Goal: Information Seeking & Learning: Learn about a topic

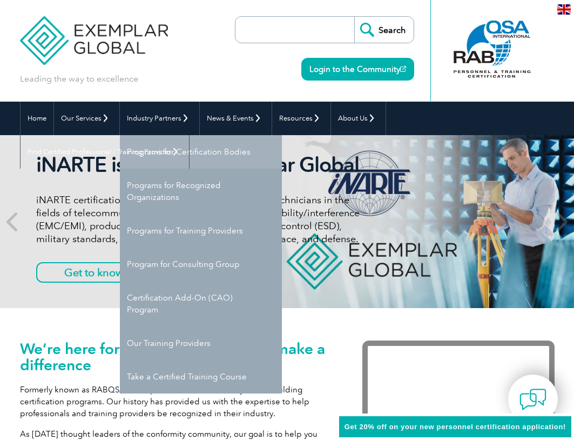
click at [180, 153] on link "Programs for Certification Bodies" at bounding box center [201, 151] width 162 height 33
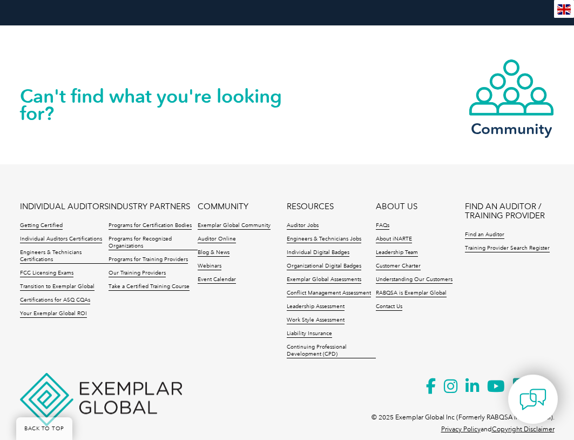
scroll to position [1951, 0]
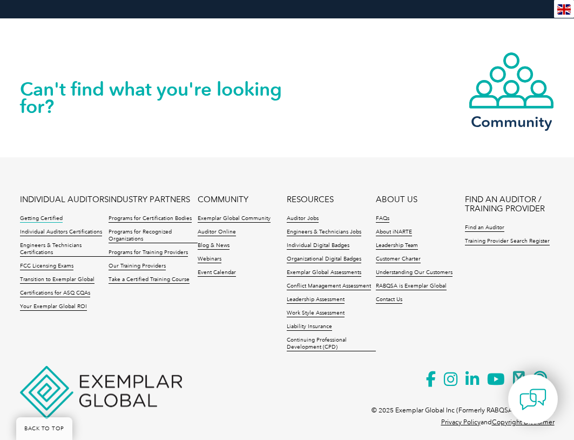
click at [37, 215] on link "Getting Certified" at bounding box center [41, 219] width 43 height 8
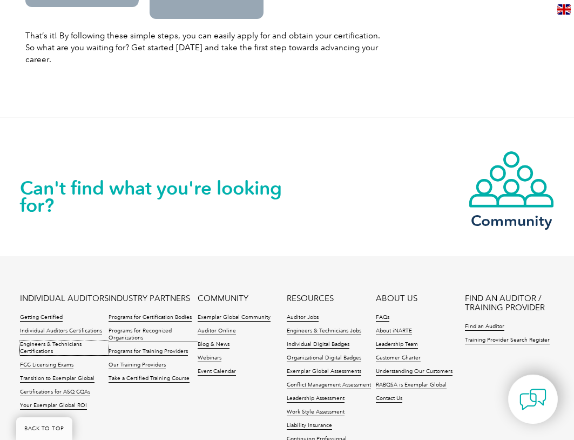
scroll to position [1483, 0]
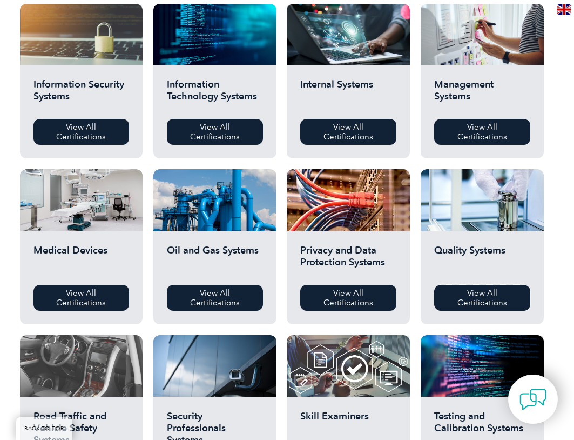
scroll to position [702, 0]
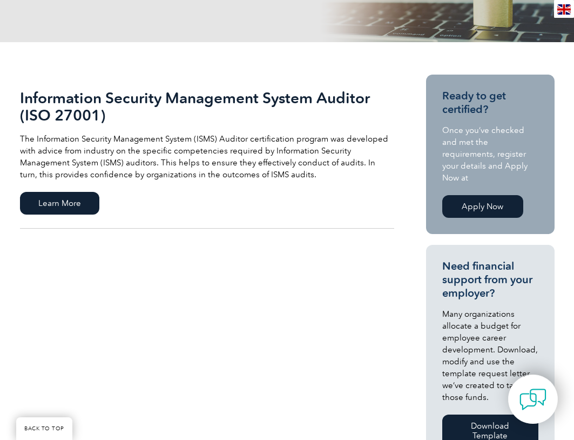
scroll to position [162, 0]
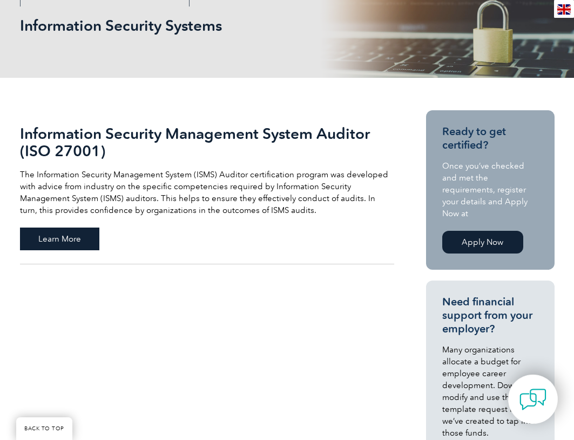
click at [72, 244] on span "Learn More" at bounding box center [59, 238] width 79 height 23
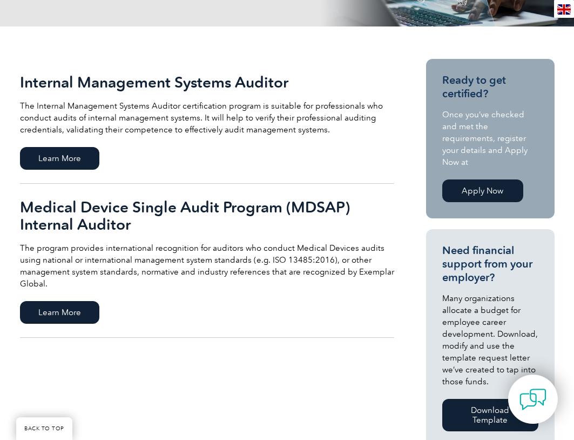
scroll to position [162, 0]
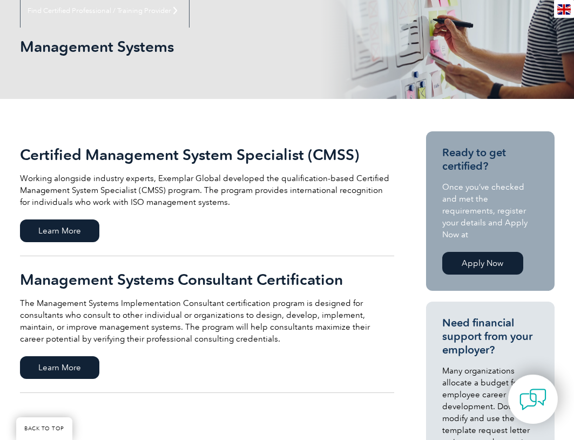
scroll to position [162, 0]
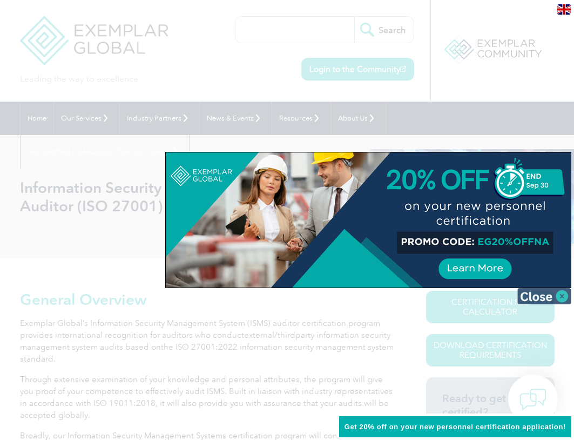
click at [564, 298] on img at bounding box center [544, 296] width 54 height 16
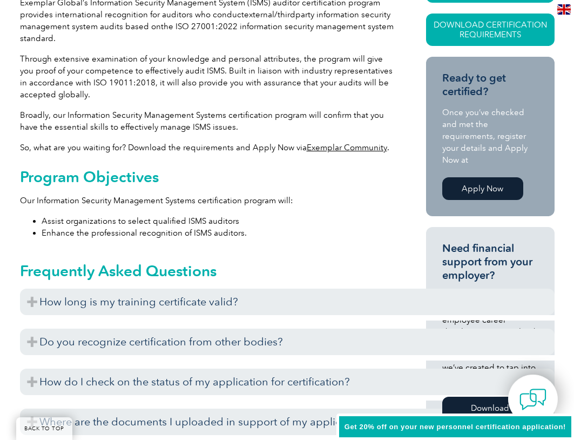
scroll to position [324, 0]
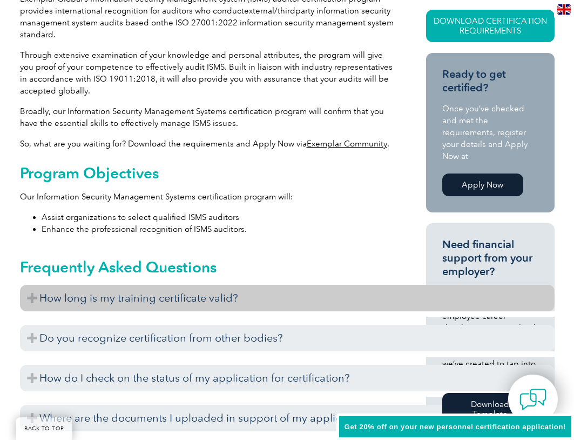
click at [32, 300] on h3 "How long is my training certificate valid?" at bounding box center [287, 298] width 535 height 26
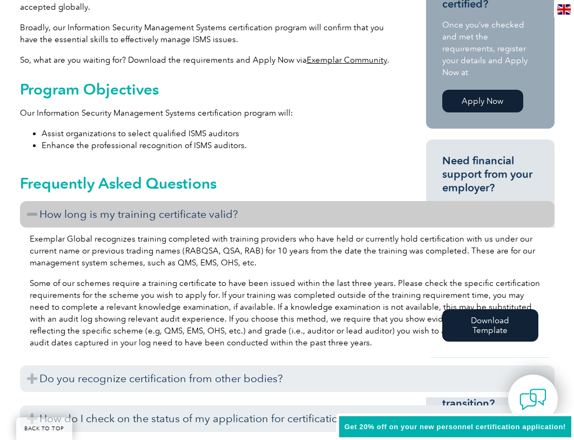
scroll to position [432, 0]
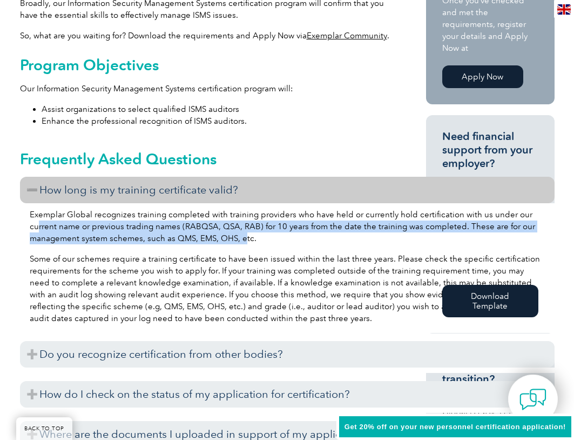
drag, startPoint x: 39, startPoint y: 230, endPoint x: 254, endPoint y: 234, distance: 214.5
click at [243, 234] on p "Exemplar Global recognizes training completed with training providers who have …" at bounding box center [287, 226] width 515 height 36
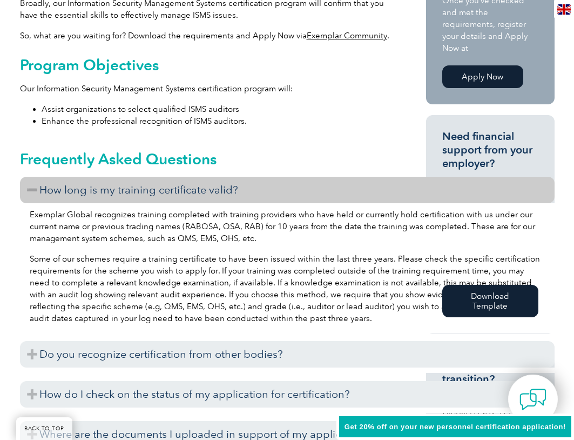
click at [261, 234] on p "Exemplar Global recognizes training completed with training providers who have …" at bounding box center [287, 226] width 515 height 36
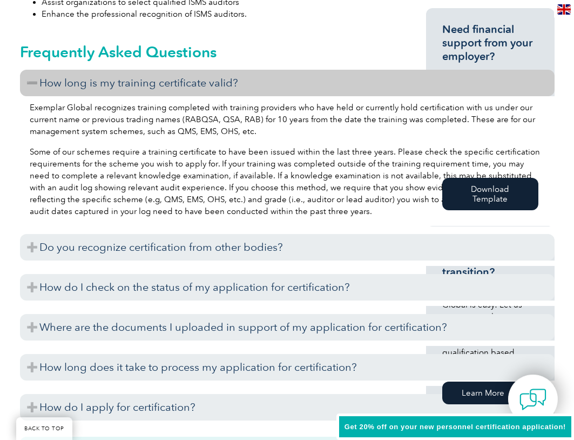
scroll to position [540, 0]
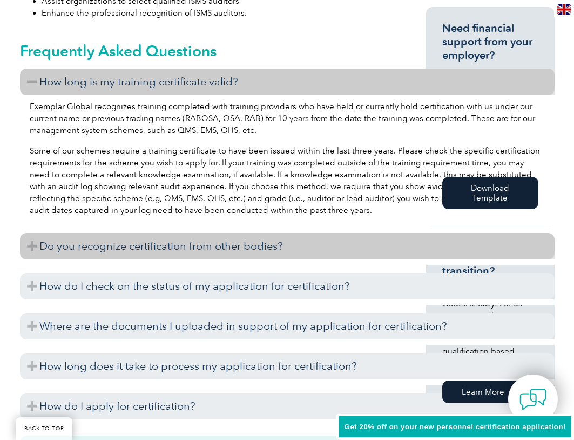
click at [137, 246] on h3 "Do you recognize certification from other bodies?" at bounding box center [287, 246] width 535 height 26
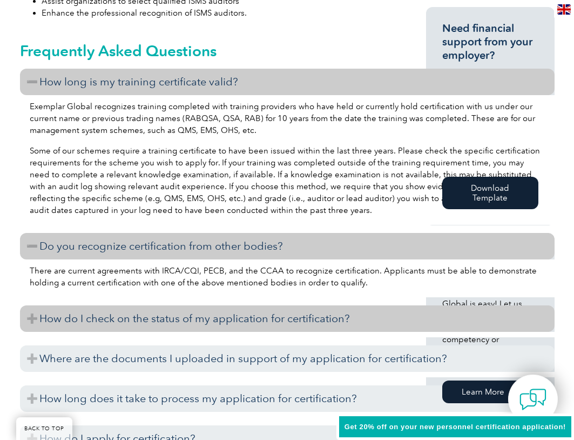
click at [138, 318] on h3 "How do I check on the status of my application for certification?" at bounding box center [287, 318] width 535 height 26
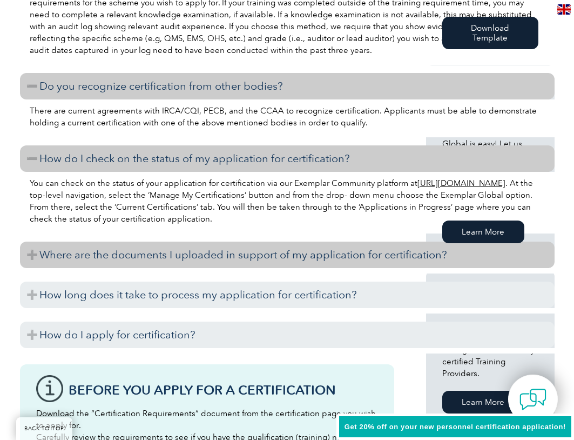
scroll to position [702, 0]
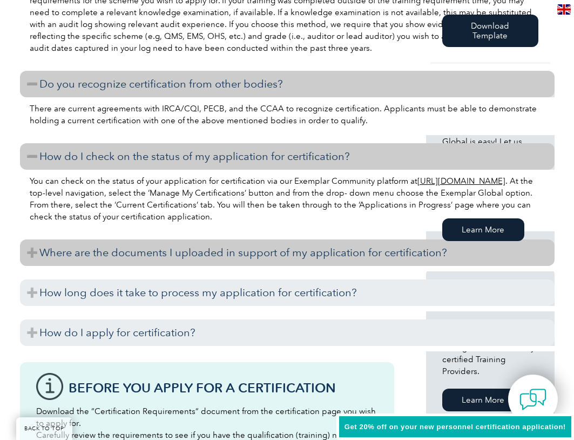
click at [131, 253] on h3 "Where are the documents I uploaded in support of my application for certificati…" at bounding box center [287, 252] width 535 height 26
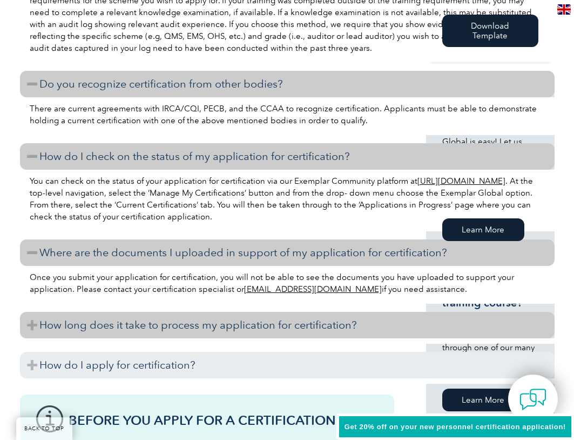
click at [133, 321] on h3 "How long does it take to process my application for certification?" at bounding box center [287, 325] width 535 height 26
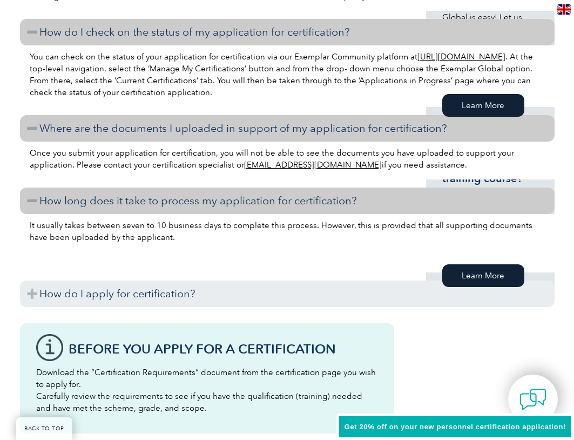
scroll to position [864, 0]
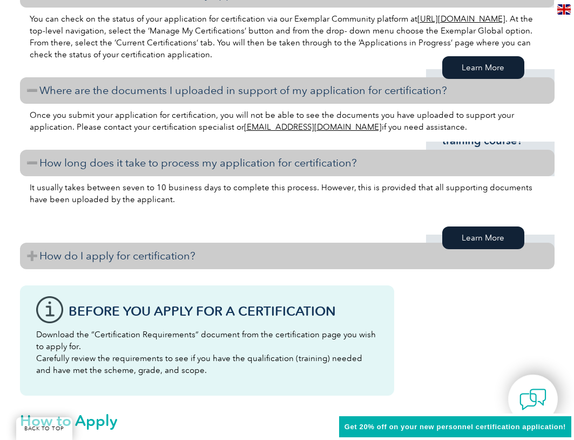
click at [125, 257] on h3 "How do I apply for certification?" at bounding box center [287, 256] width 535 height 26
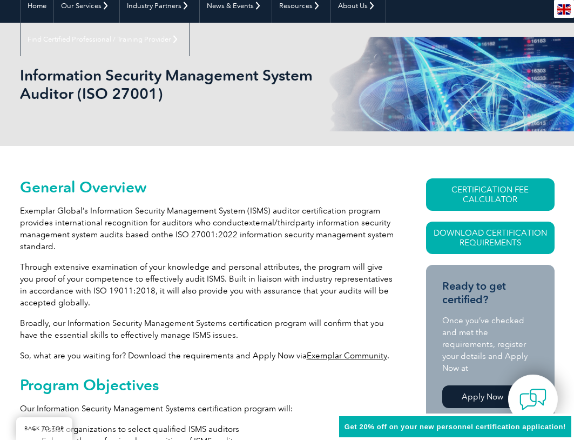
scroll to position [108, 0]
